Goal: Information Seeking & Learning: Learn about a topic

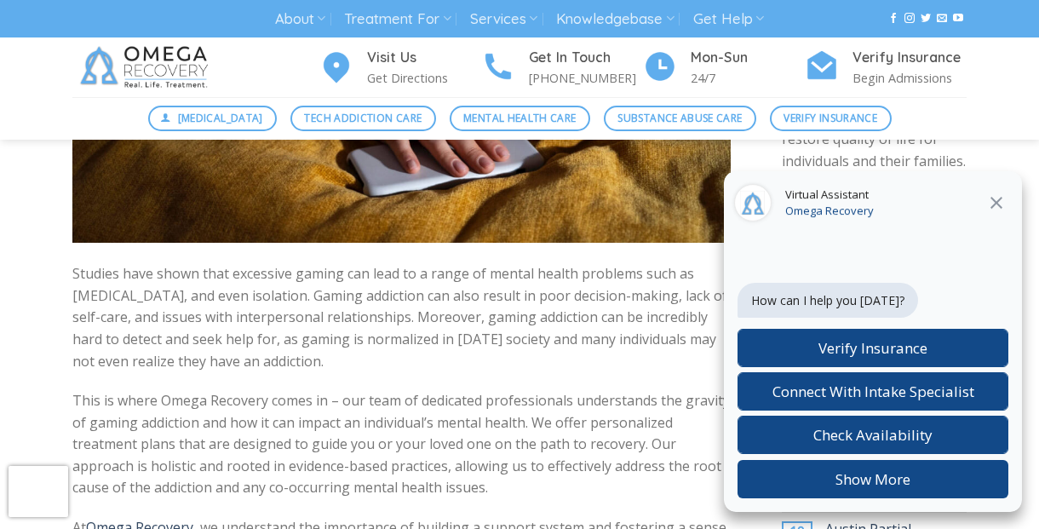
click at [991, 203] on icon at bounding box center [996, 202] width 20 height 20
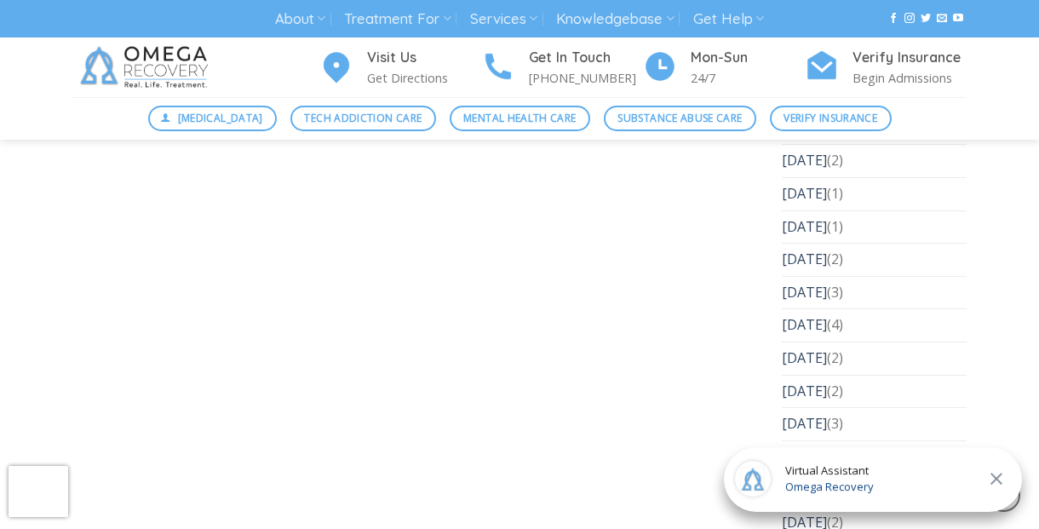
scroll to position [7805, 0]
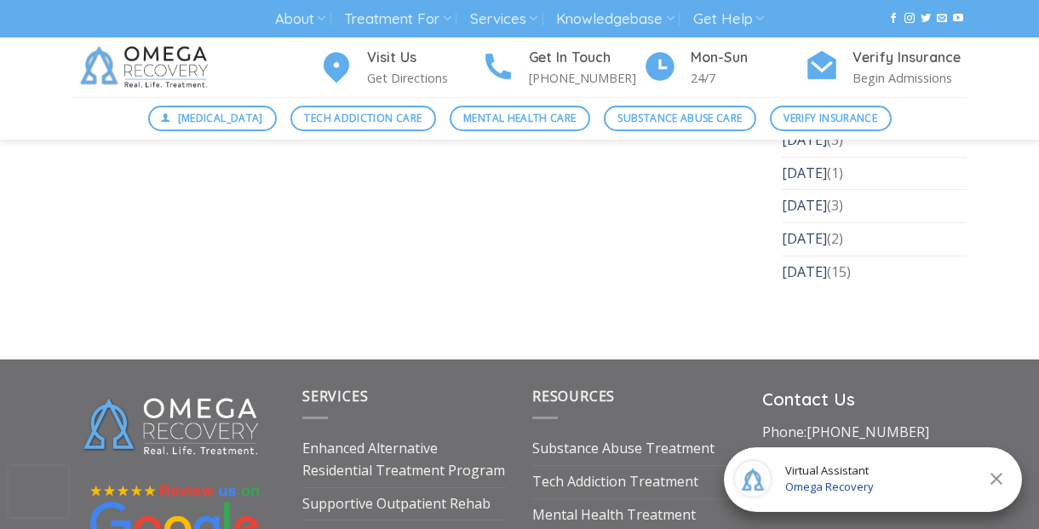
drag, startPoint x: 43, startPoint y: 516, endPoint x: 57, endPoint y: 445, distance: 73.0
click at [998, 481] on icon at bounding box center [996, 478] width 20 height 20
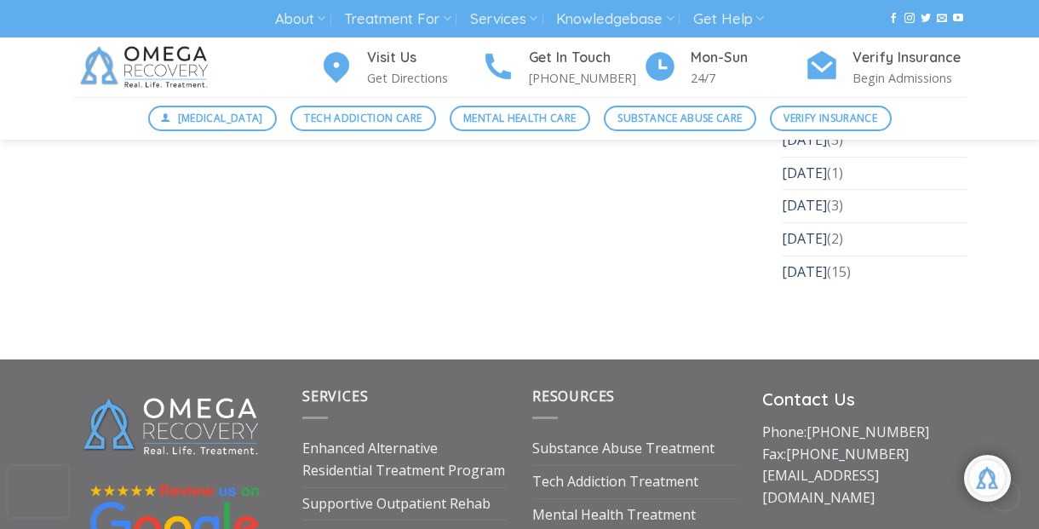
scroll to position [7522, 0]
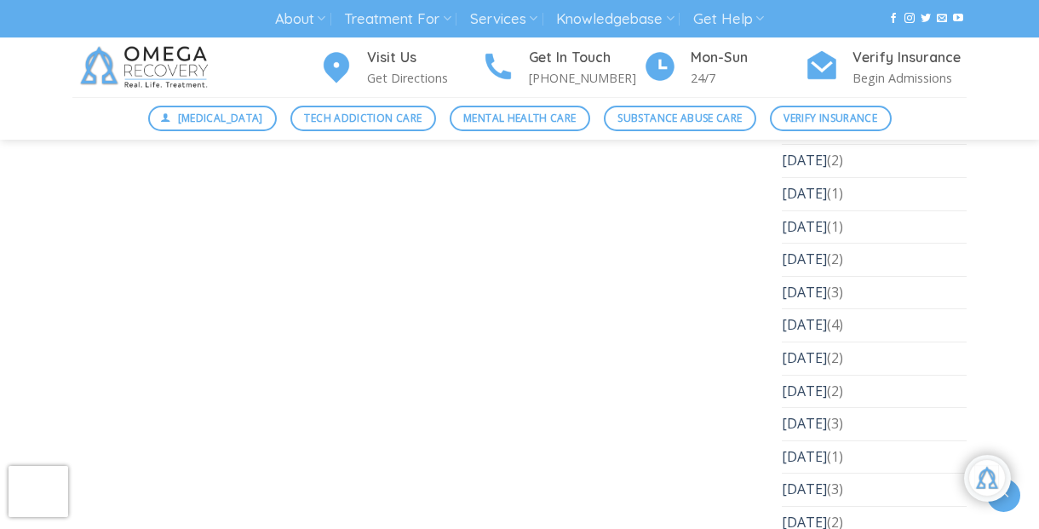
click at [1001, 508] on link "Go to top" at bounding box center [1003, 495] width 33 height 33
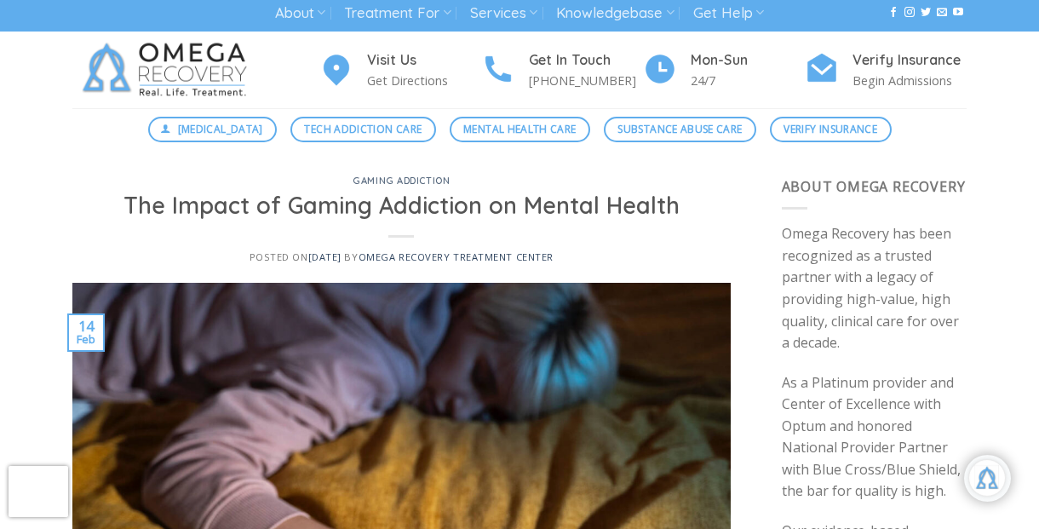
scroll to position [0, 0]
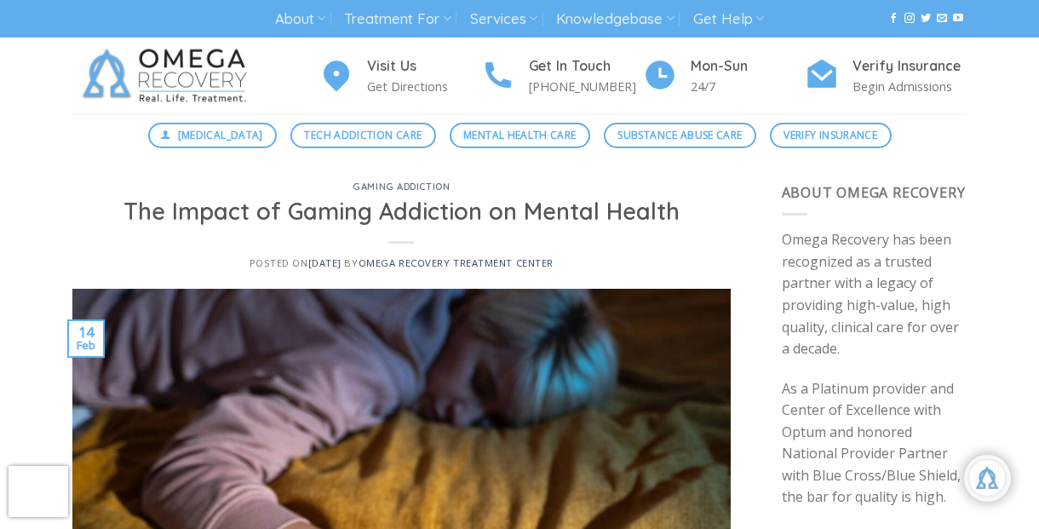
click at [93, 342] on img at bounding box center [401, 508] width 658 height 439
click at [429, 261] on link "Omega Recovery Treatment Center" at bounding box center [456, 262] width 195 height 13
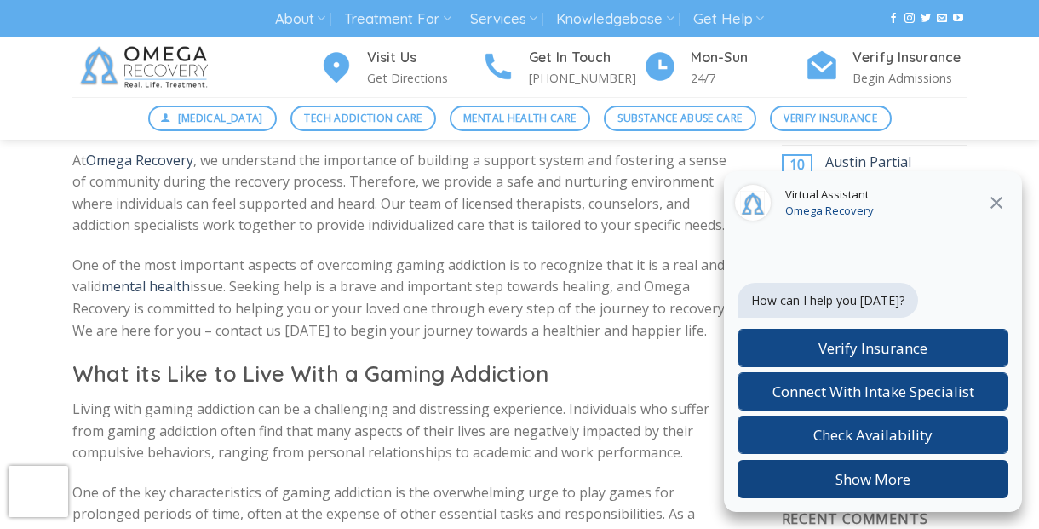
scroll to position [568, 0]
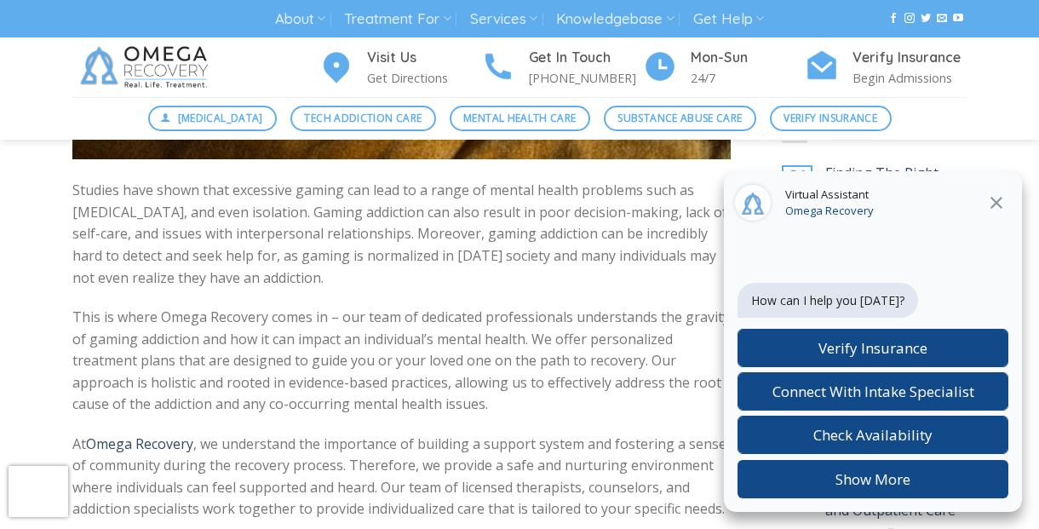
click at [993, 201] on icon at bounding box center [996, 202] width 20 height 20
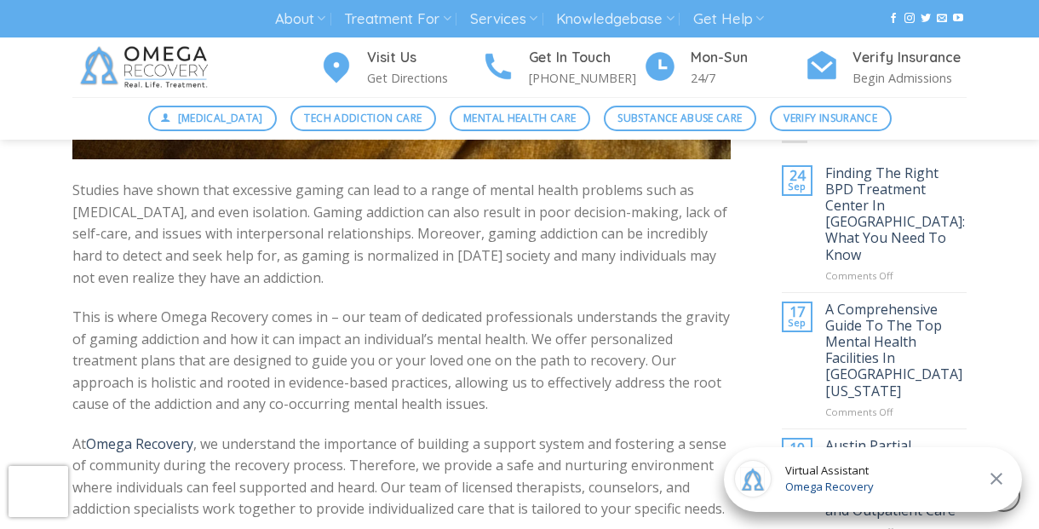
click at [1001, 477] on icon at bounding box center [996, 478] width 20 height 20
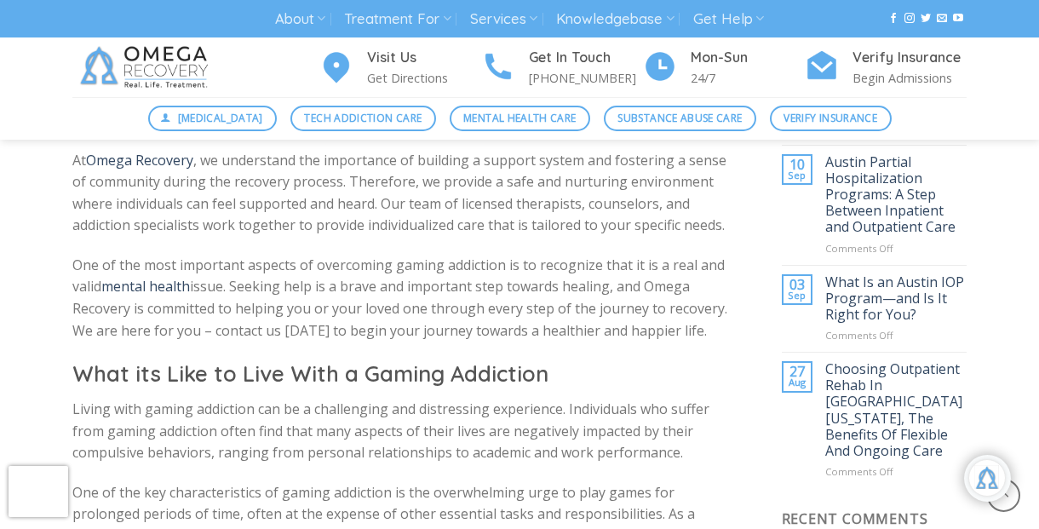
scroll to position [1135, 0]
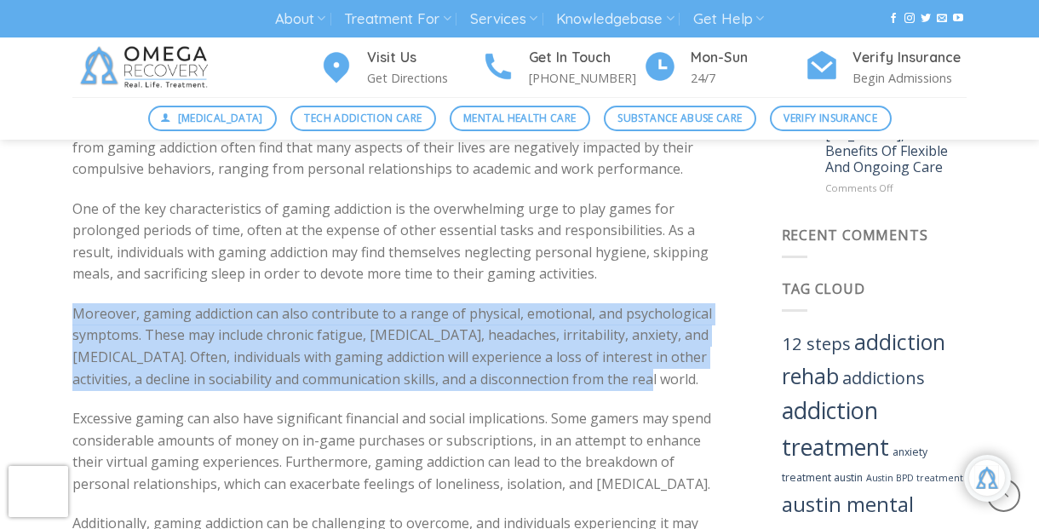
drag, startPoint x: 643, startPoint y: 382, endPoint x: 42, endPoint y: 307, distance: 605.8
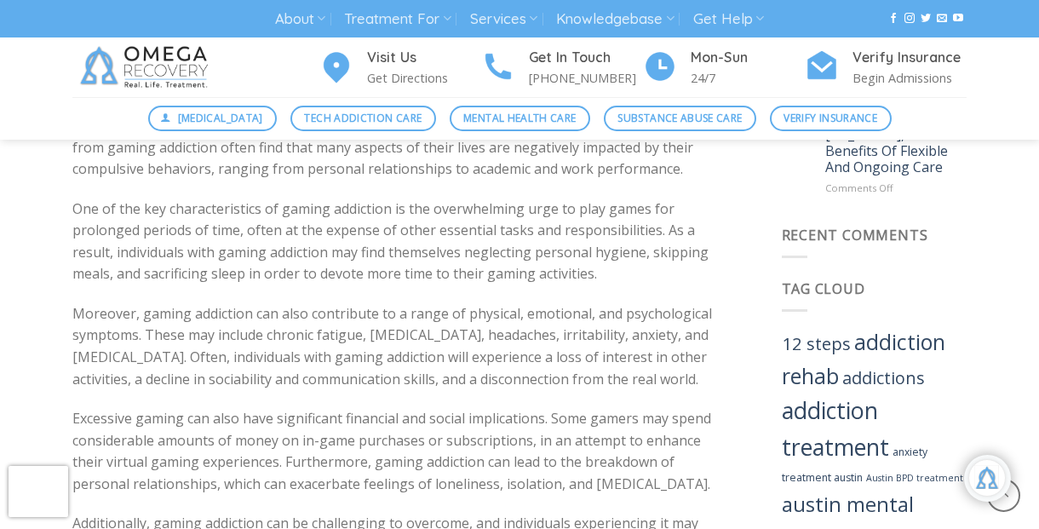
click at [349, 433] on p "Excessive gaming can also have significant financial and social implications. S…" at bounding box center [401, 451] width 658 height 87
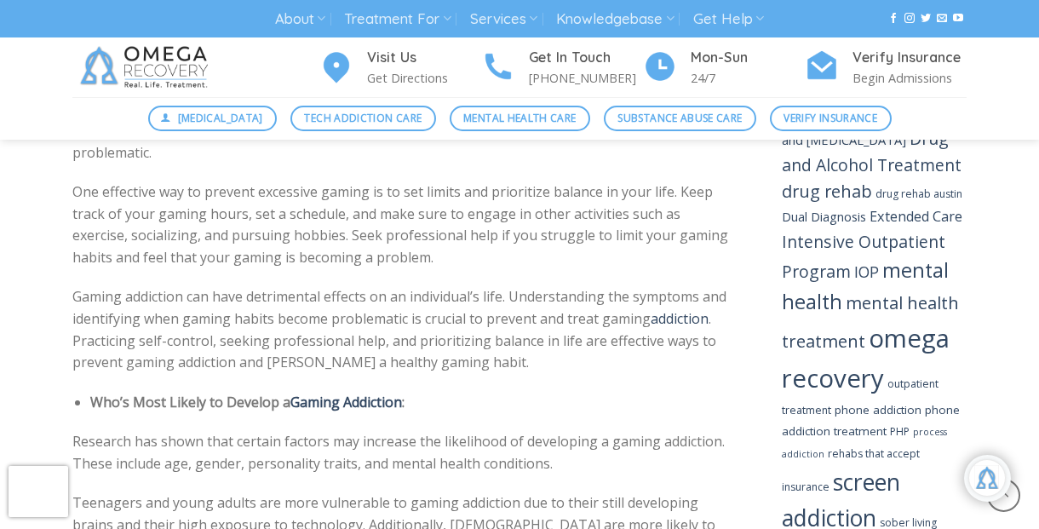
scroll to position [2271, 0]
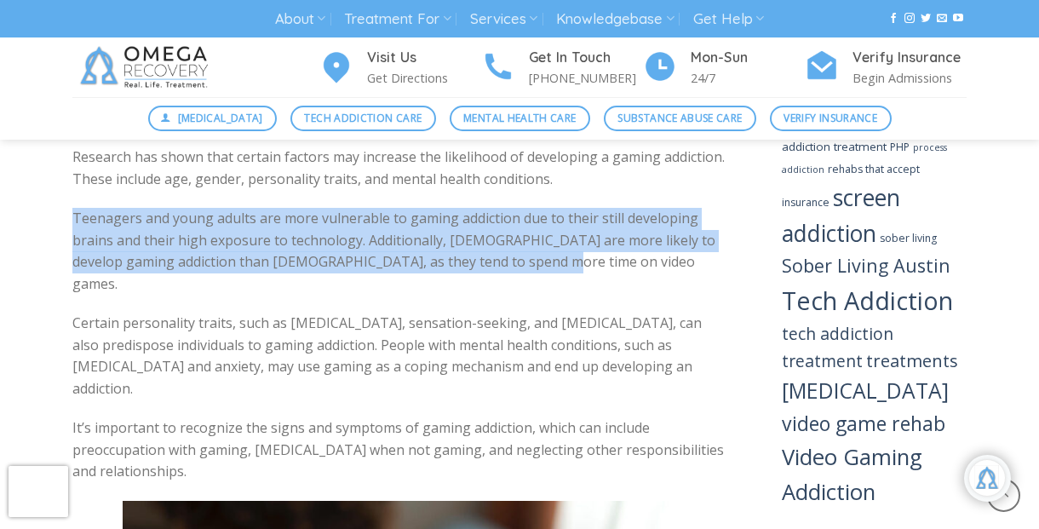
drag, startPoint x: 73, startPoint y: 217, endPoint x: 545, endPoint y: 261, distance: 473.9
click at [545, 261] on p "Teenagers and young adults are more vulnerable to gaming addiction due to their…" at bounding box center [401, 251] width 658 height 87
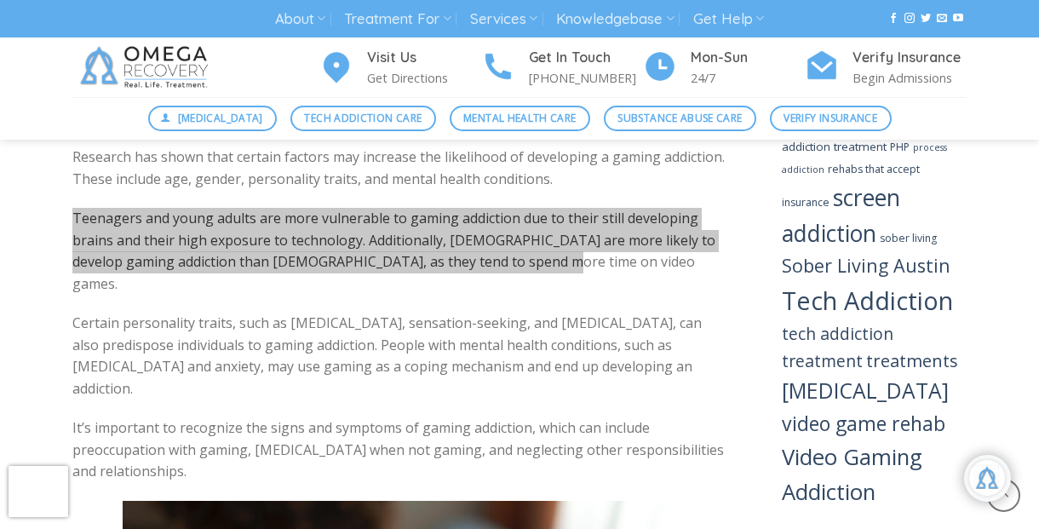
copy p "Teenagers and young adults are more vulnerable to gaming addiction due to their…"
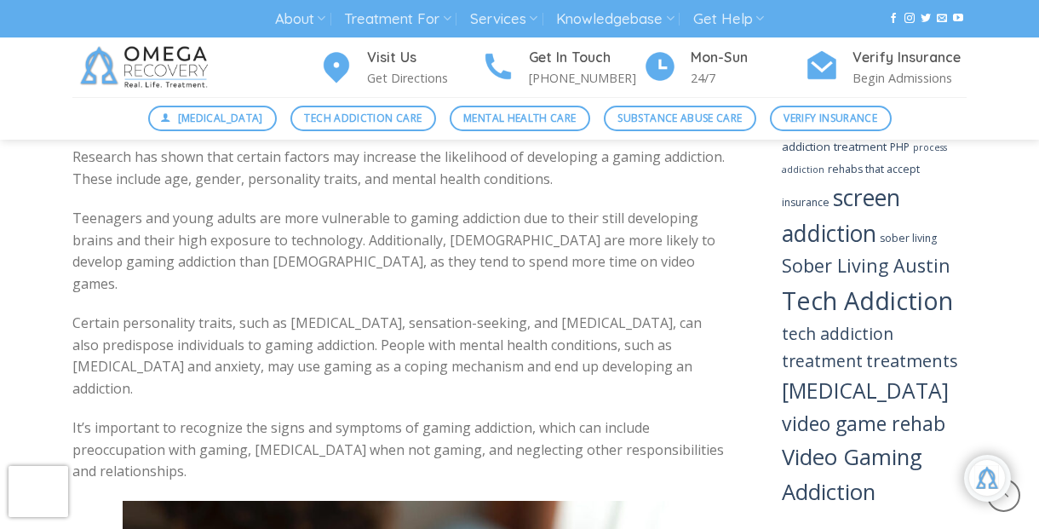
drag, startPoint x: 241, startPoint y: 385, endPoint x: 640, endPoint y: 398, distance: 398.8
click at [640, 417] on p "It’s important to recognize the signs and symptoms of gaming addiction, which c…" at bounding box center [401, 450] width 658 height 66
click at [330, 313] on p "Certain personality traits, such as [MEDICAL_DATA], sensation-seeking, and [MED…" at bounding box center [401, 356] width 658 height 87
click at [473, 313] on p "Certain personality traits, such as [MEDICAL_DATA], sensation-seeking, and [MED…" at bounding box center [401, 356] width 658 height 87
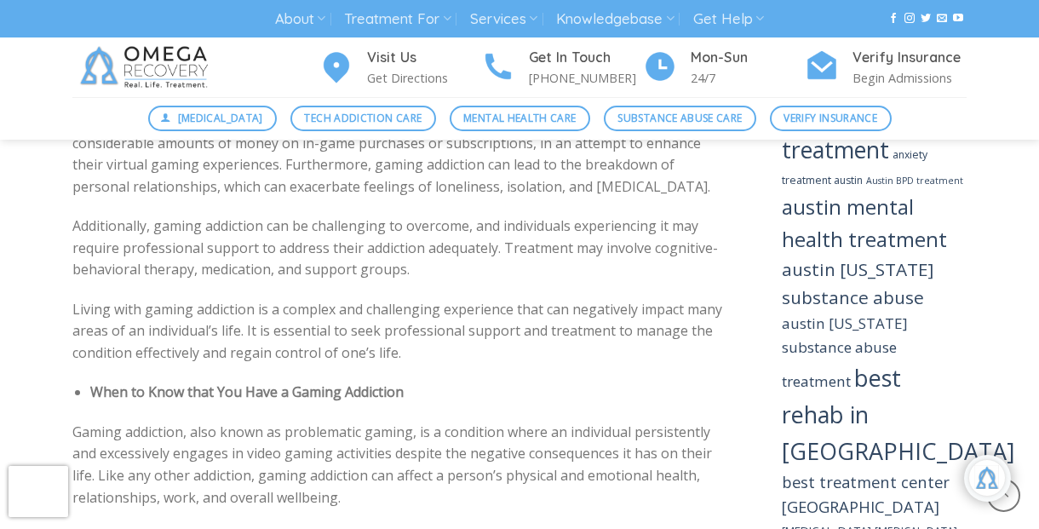
scroll to position [1420, 0]
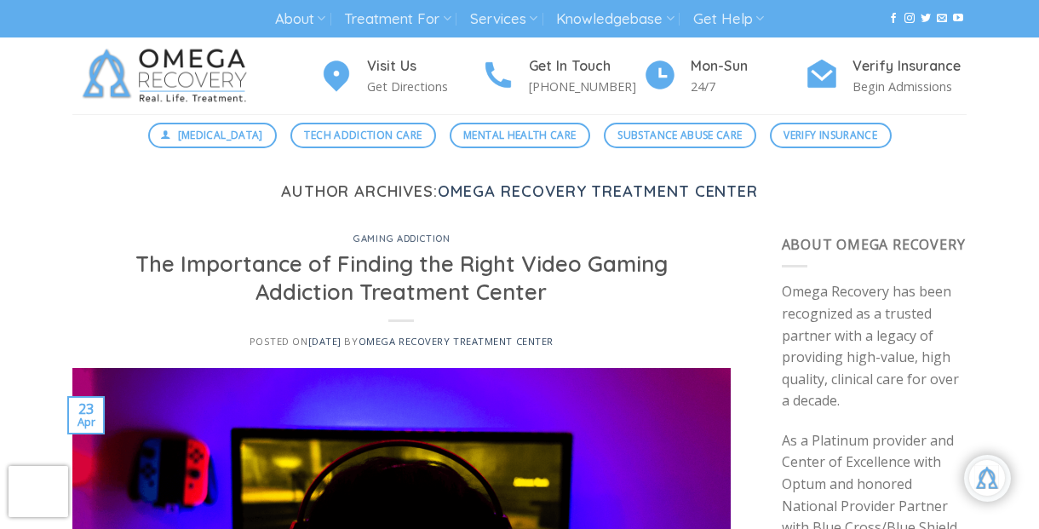
scroll to position [391, 0]
